Goal: Check status: Check status

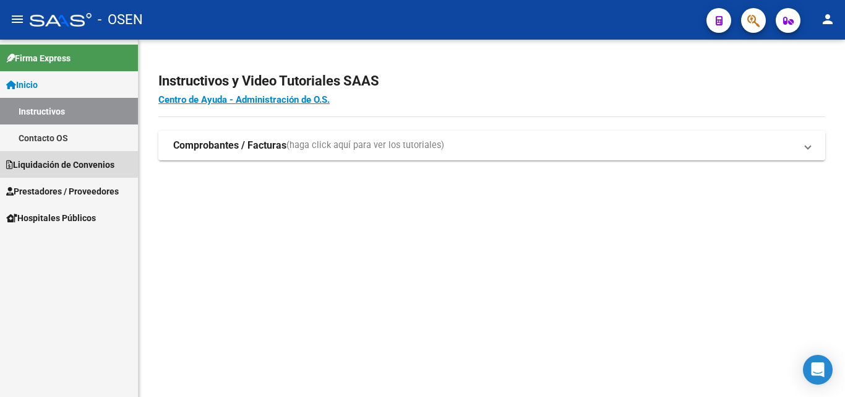
click at [40, 160] on span "Liquidación de Convenios" at bounding box center [60, 165] width 108 height 14
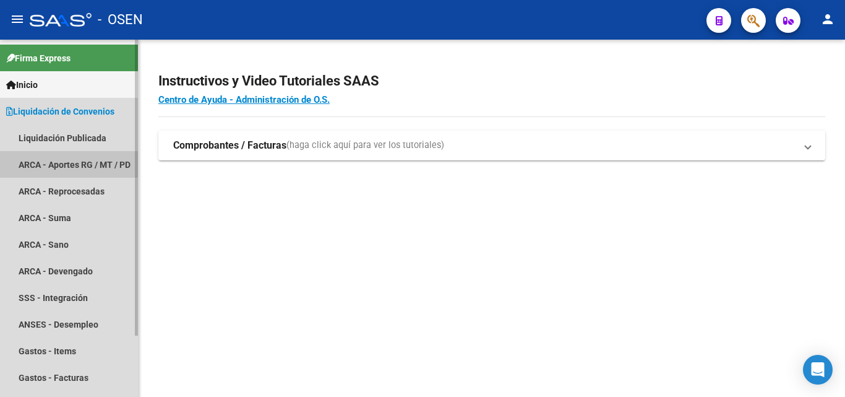
click at [66, 153] on link "ARCA - Aportes RG / MT / PD" at bounding box center [69, 164] width 138 height 27
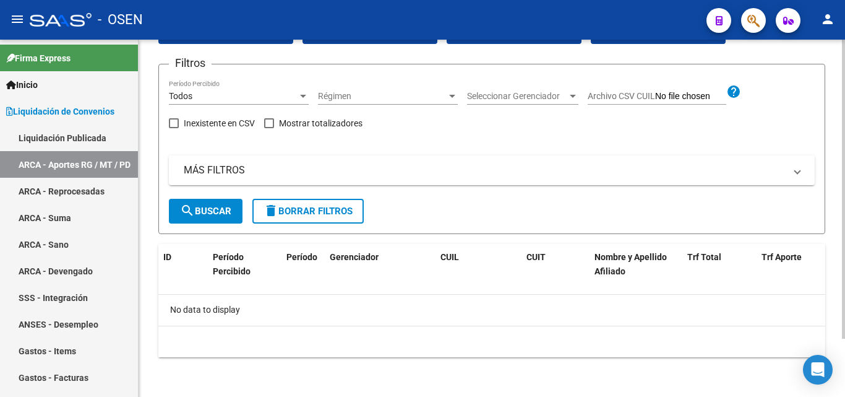
scroll to position [70, 0]
click at [215, 176] on mat-panel-title "MÁS FILTROS" at bounding box center [484, 170] width 601 height 14
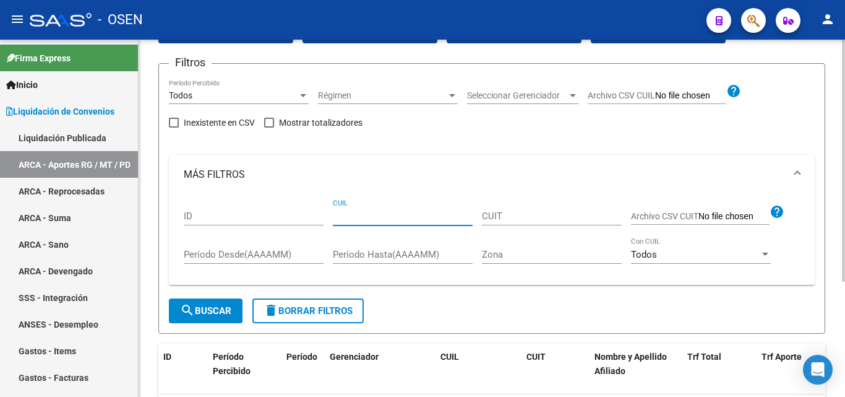
click at [407, 222] on input "CUIL" at bounding box center [403, 215] width 140 height 11
paste input "20-36226890-8"
type input "20-36226890-8"
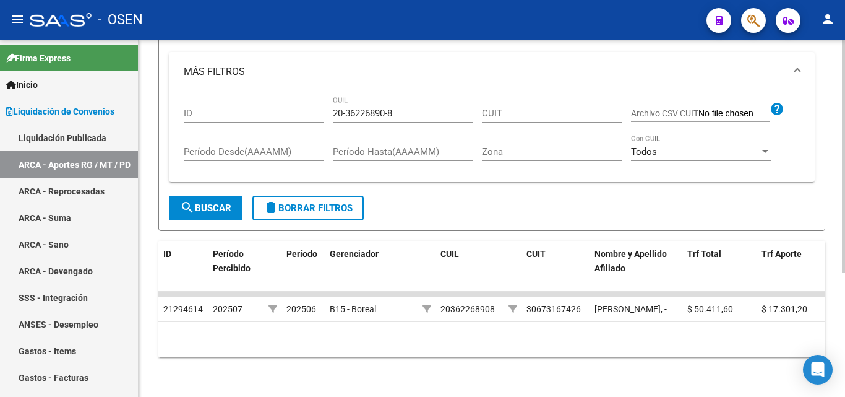
scroll to position [189, 0]
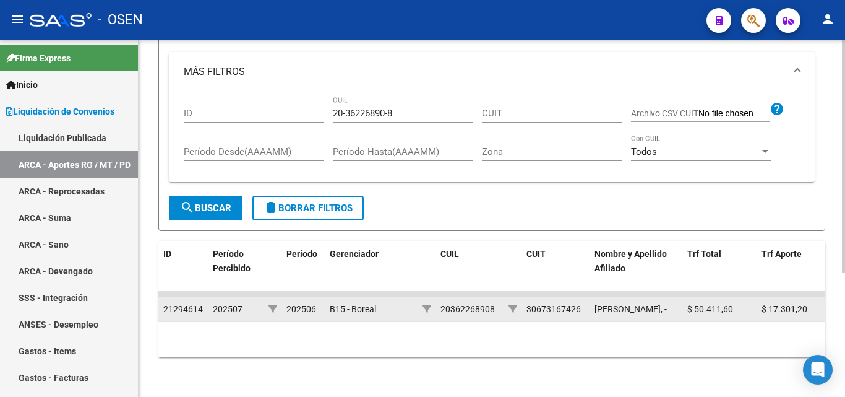
click at [224, 304] on span "202507" at bounding box center [228, 309] width 30 height 10
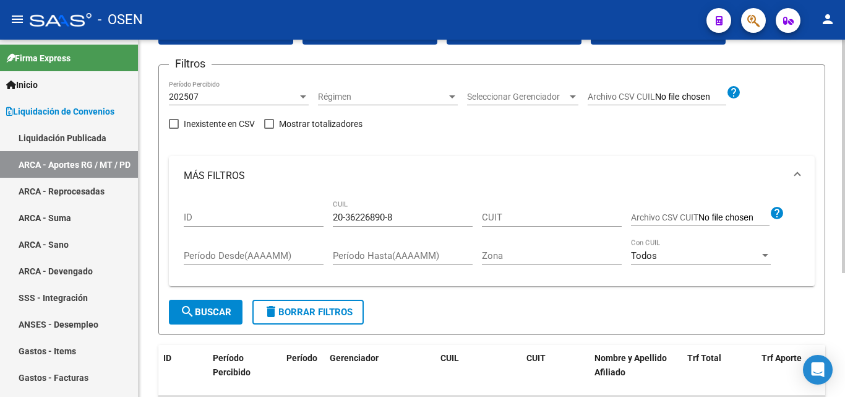
scroll to position [127, 0]
